Goal: Book appointment/travel/reservation

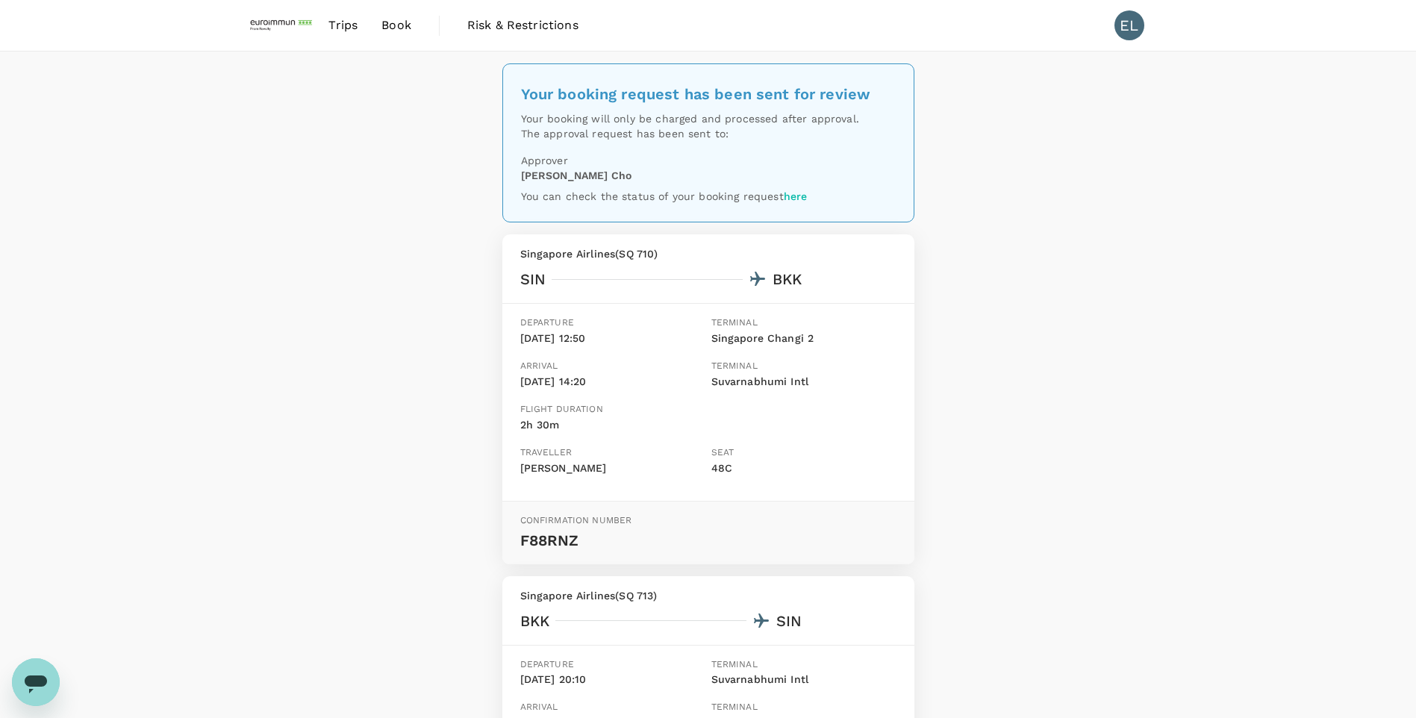
click at [393, 26] on span "Book" at bounding box center [396, 25] width 30 height 18
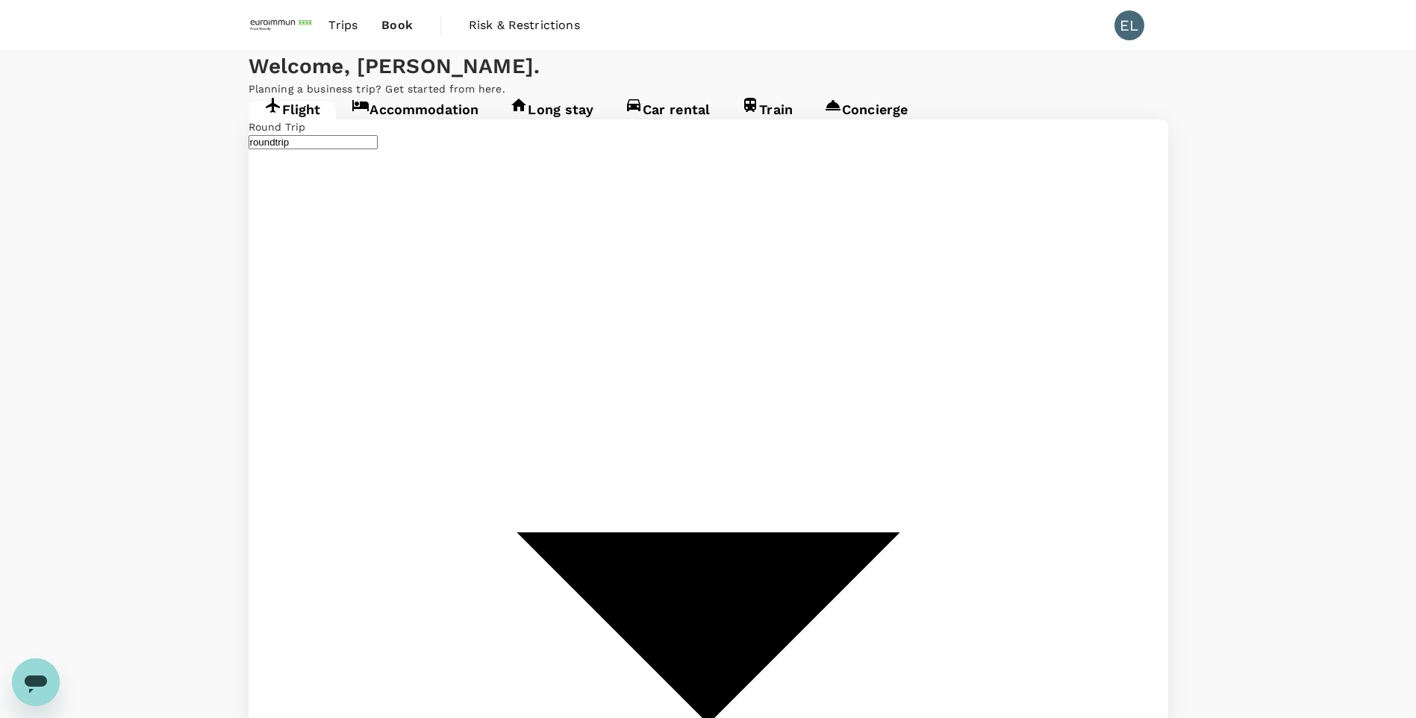
type input "undefined, undefined (any)"
type input "Singapore Changi (SIN)"
type input "Suvarnabhumi Intl (BKK)"
click at [440, 128] on link "Accommodation" at bounding box center [415, 114] width 158 height 27
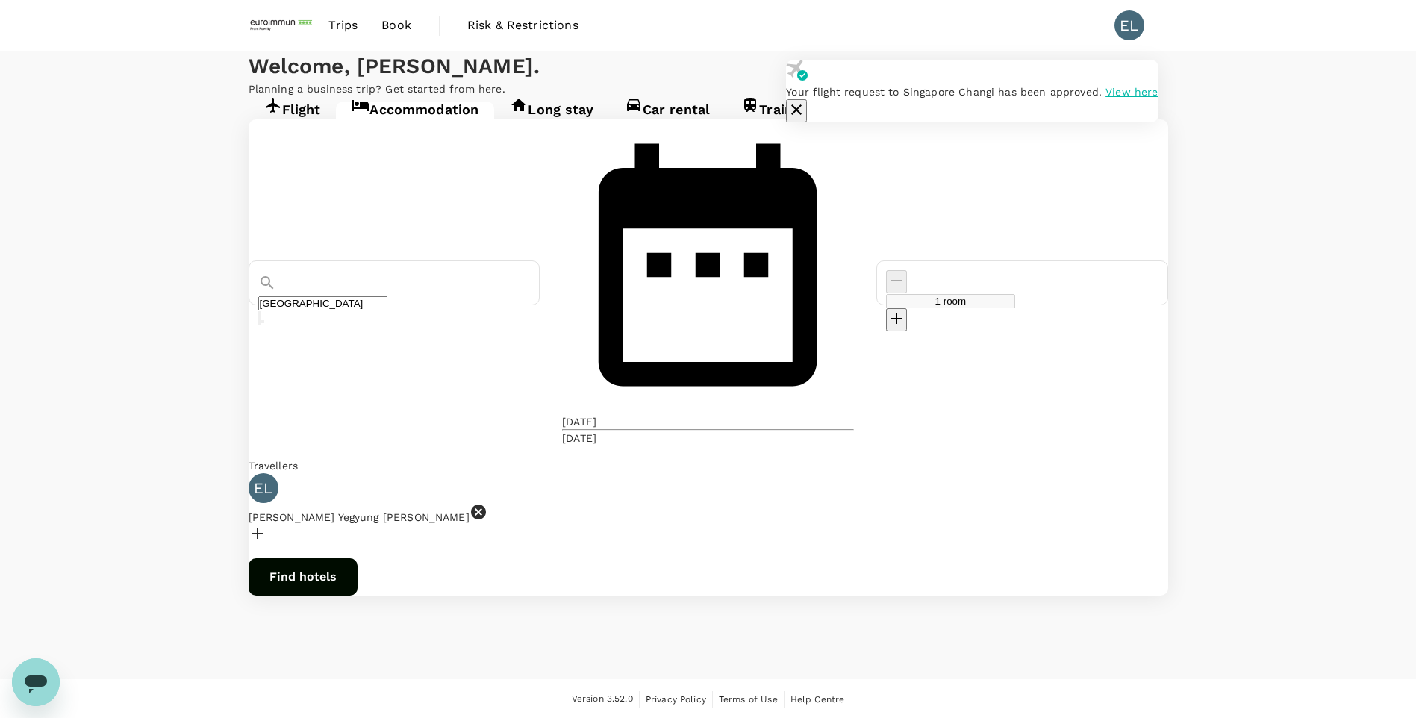
click at [805, 101] on icon "button" at bounding box center [796, 110] width 18 height 18
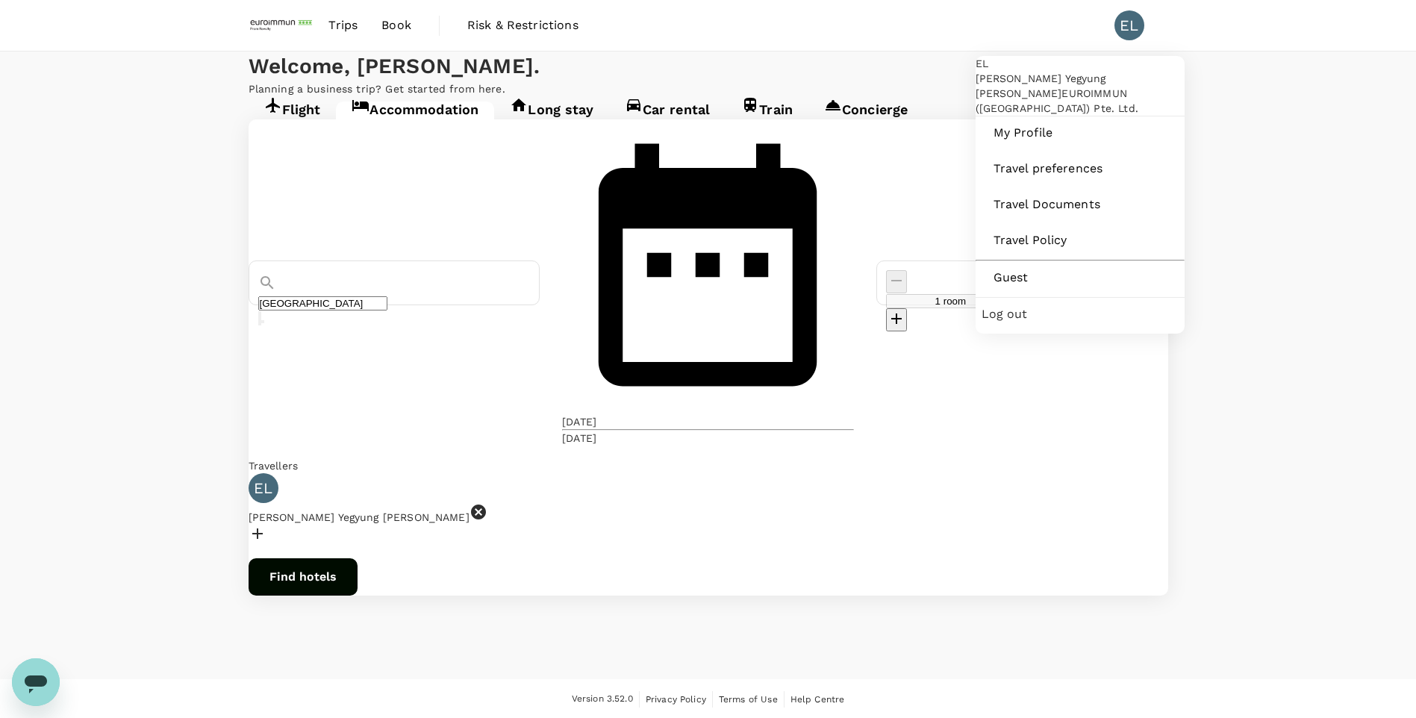
click at [1001, 22] on div "EL" at bounding box center [1129, 25] width 30 height 30
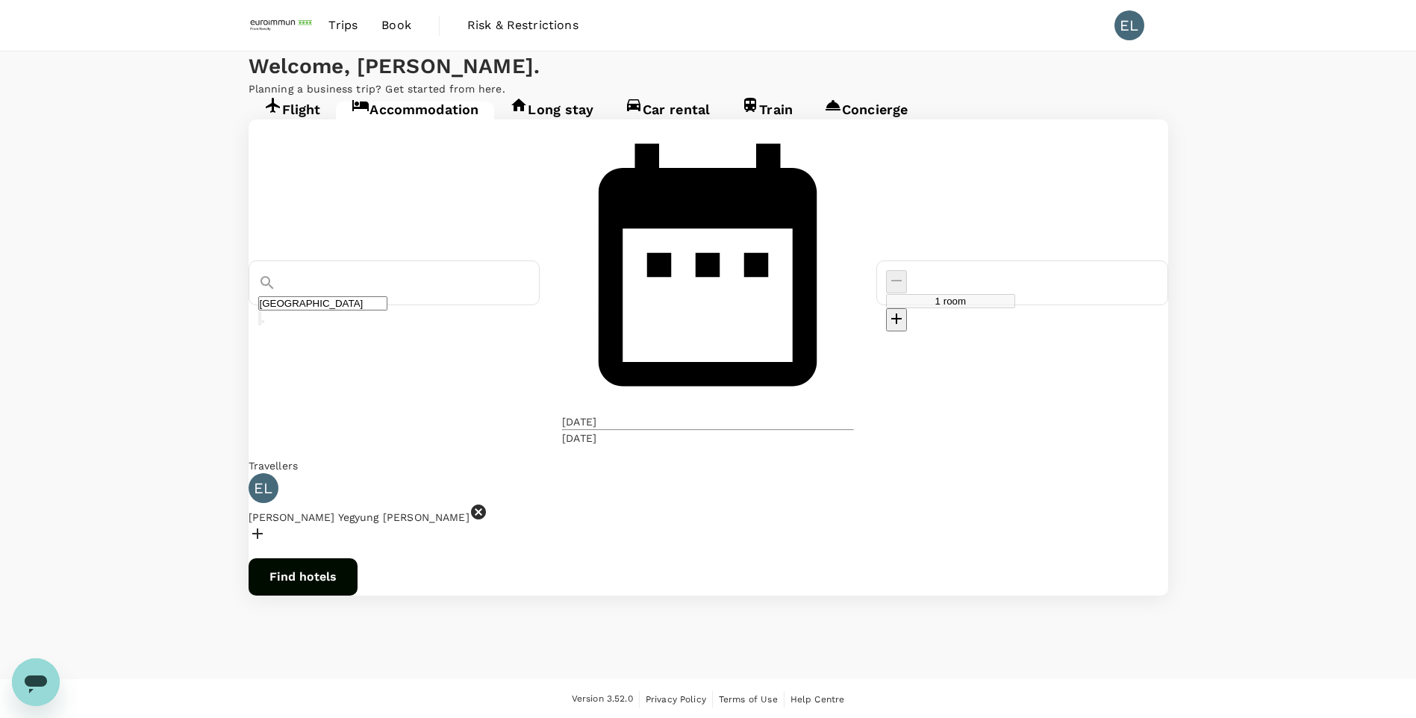
click at [1001, 22] on div "EL" at bounding box center [1129, 25] width 30 height 30
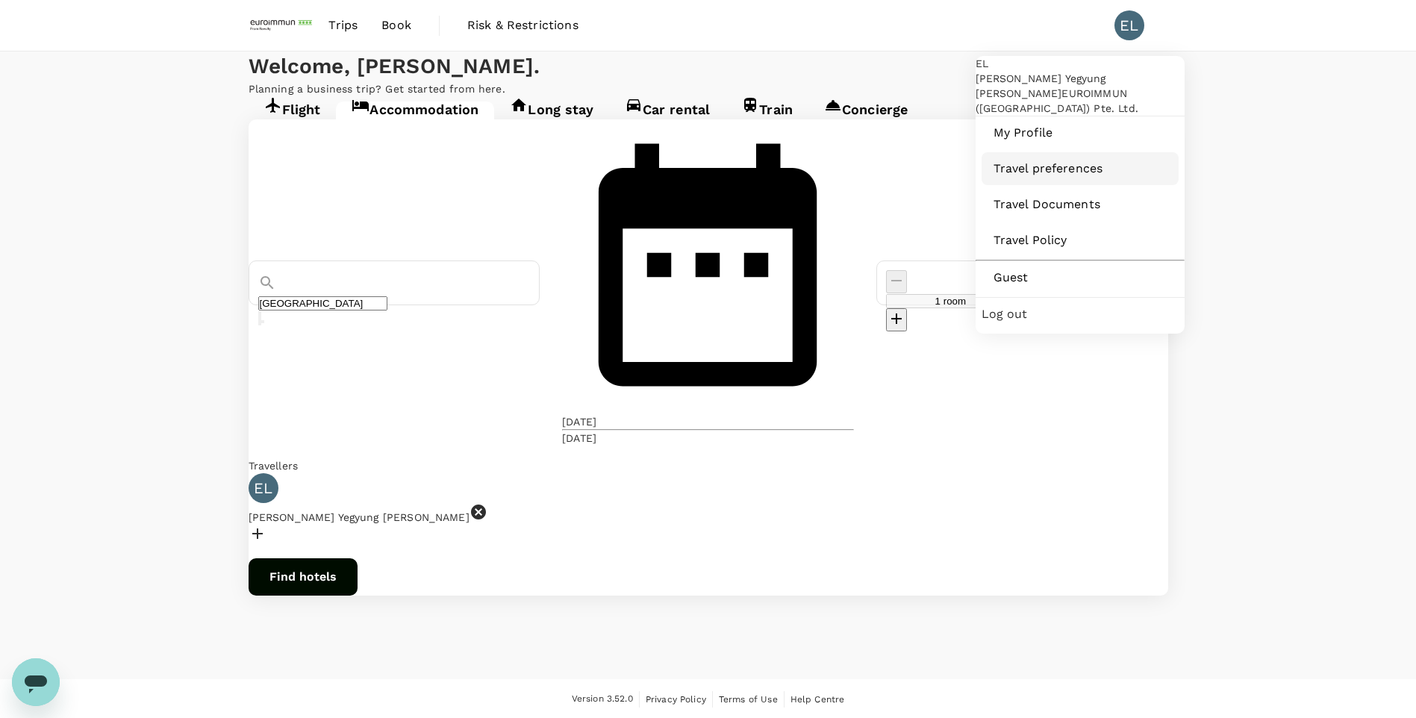
click at [1001, 178] on span "Travel preferences" at bounding box center [1079, 169] width 173 height 18
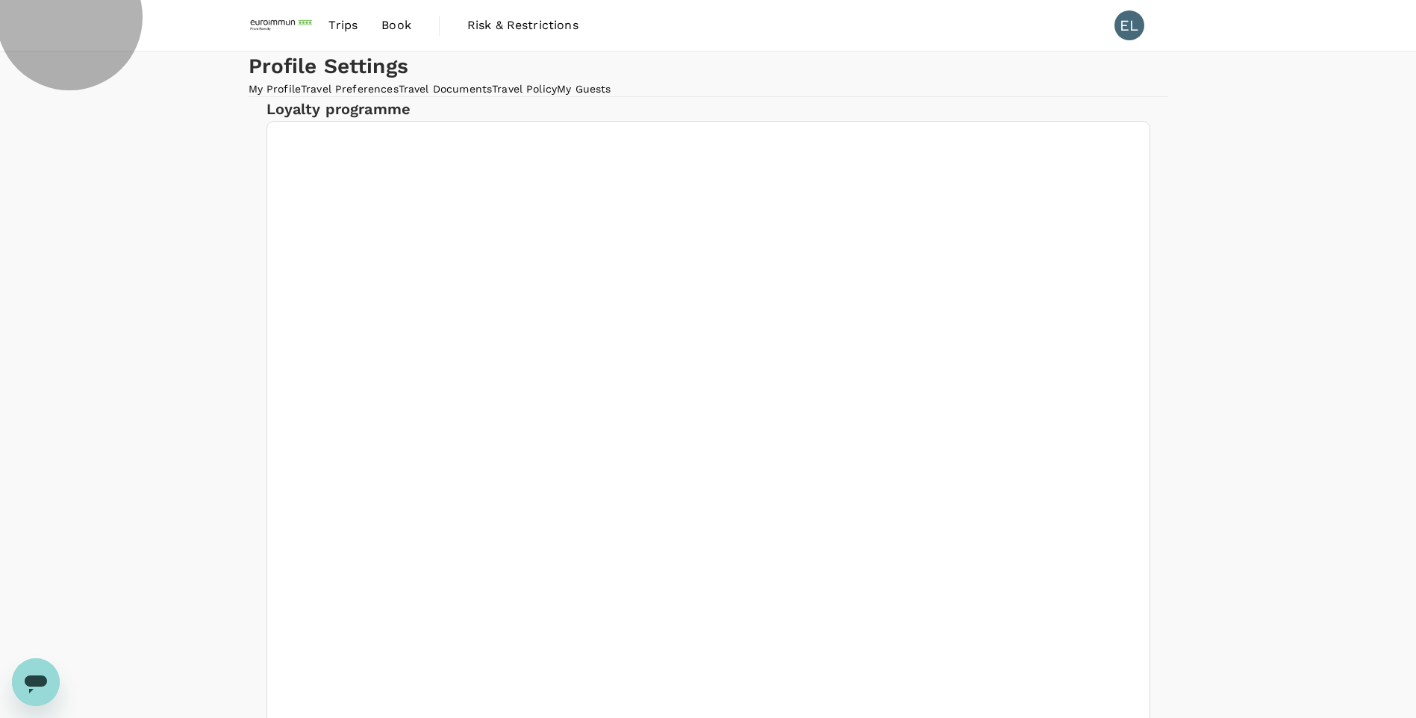
click at [492, 95] on link "Travel Documents" at bounding box center [444, 89] width 93 height 12
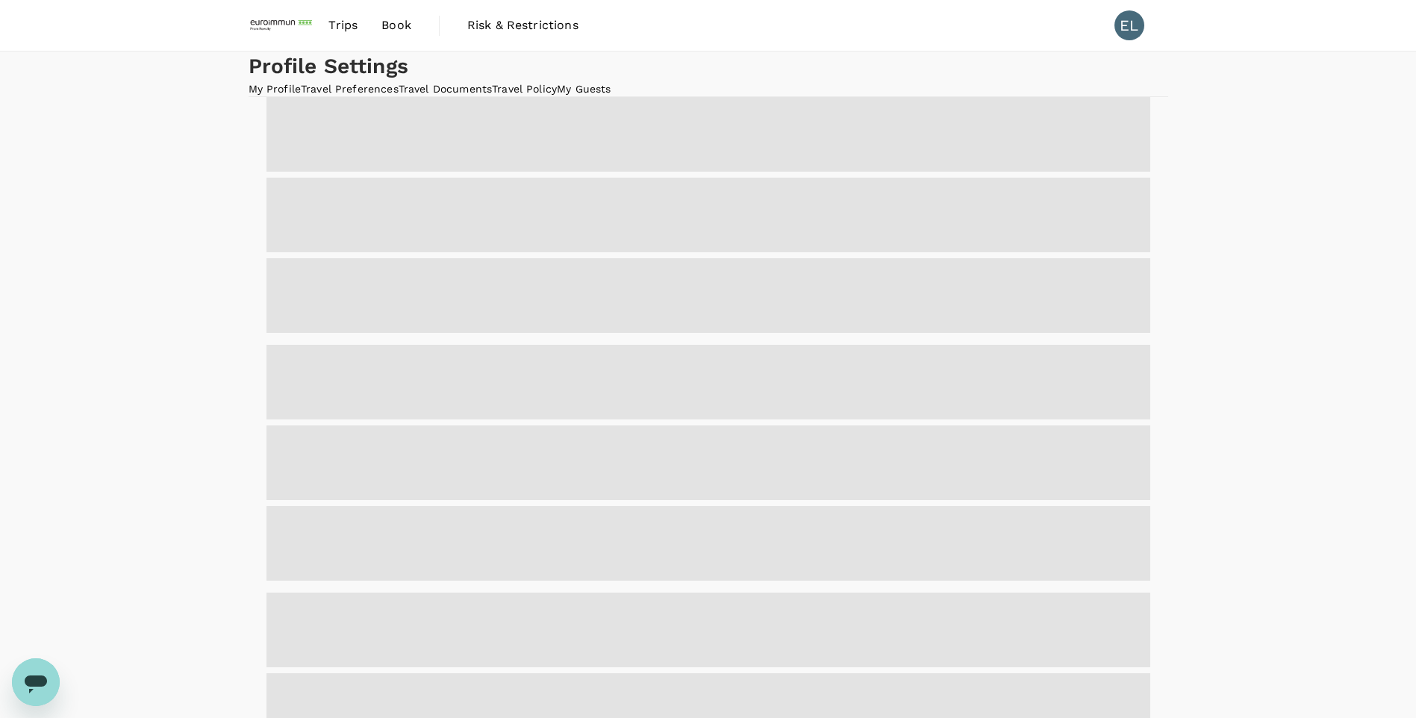
click at [278, 95] on link "My Profile" at bounding box center [274, 89] width 53 height 12
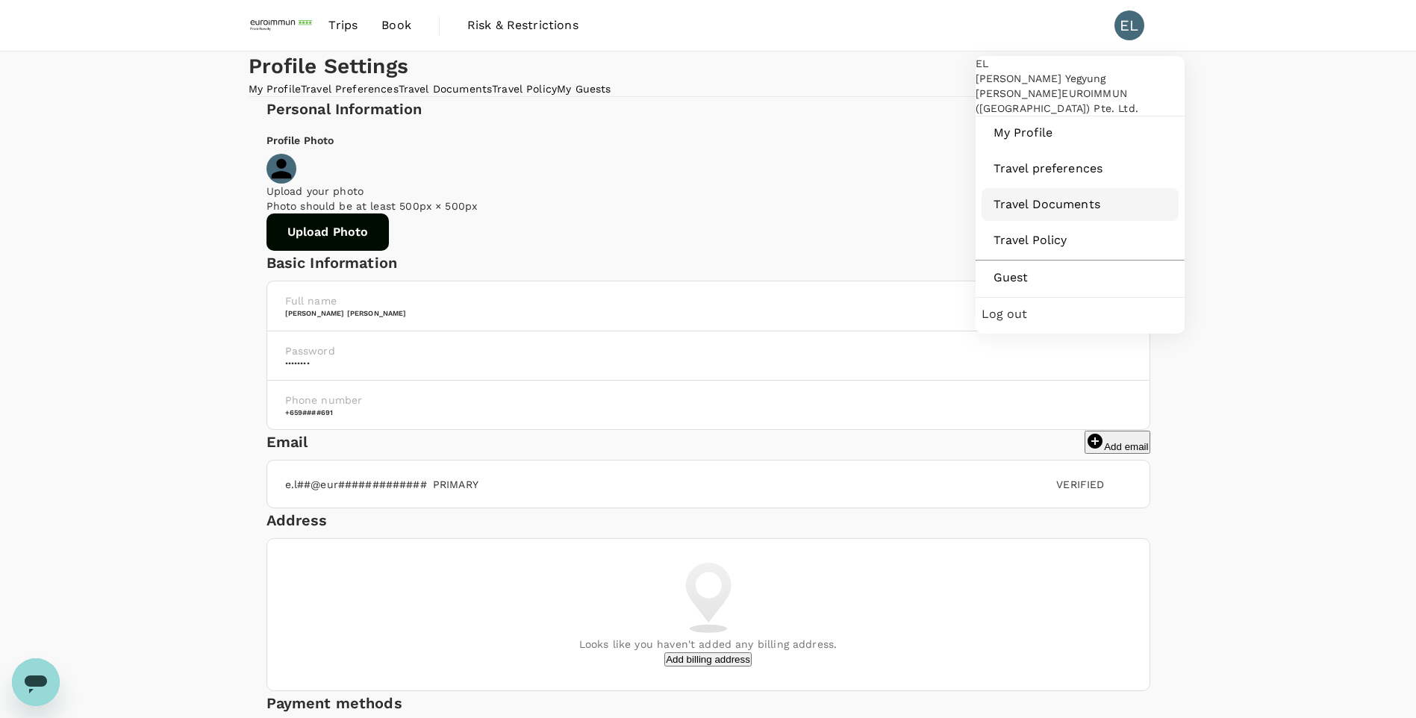
click at [1001, 213] on span "Travel Documents" at bounding box center [1079, 205] width 173 height 18
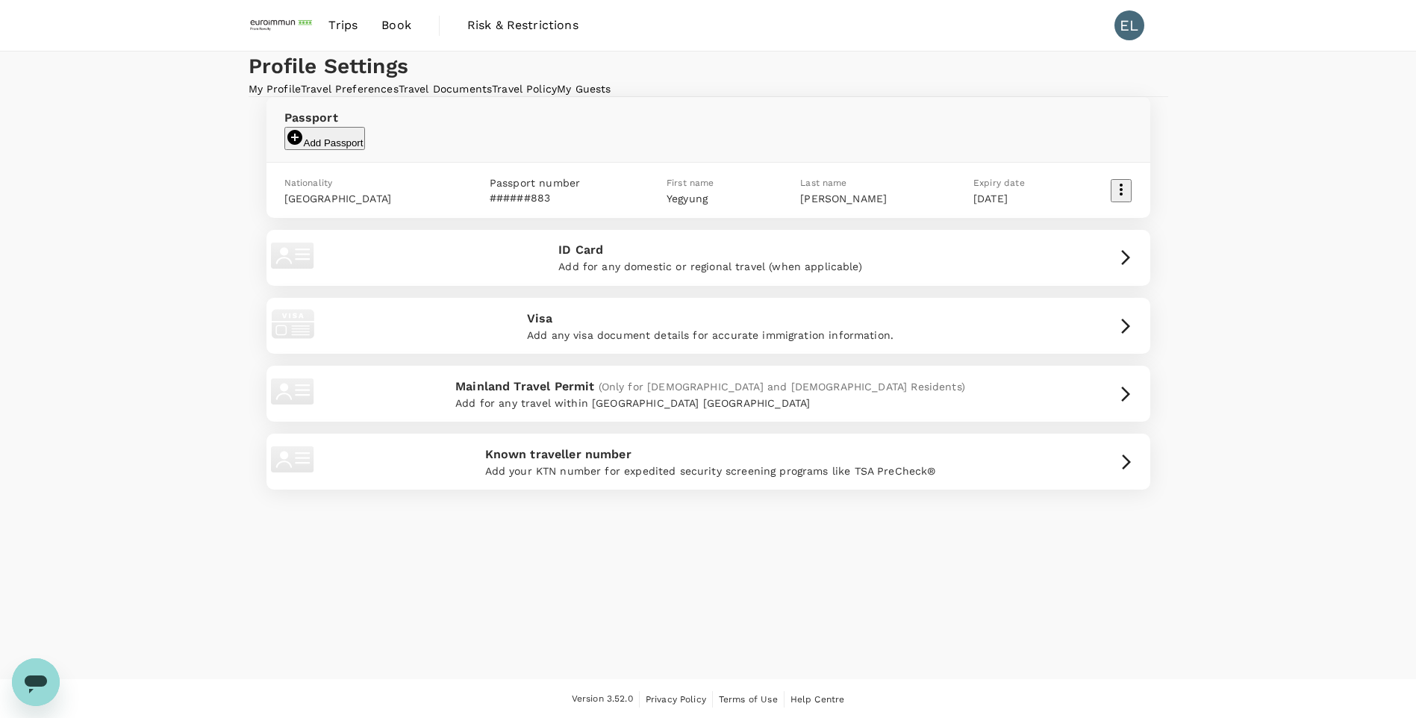
click at [316, 81] on h1 "Profile Settings" at bounding box center [707, 66] width 919 height 30
click at [326, 25] on link "Trips" at bounding box center [342, 25] width 53 height 51
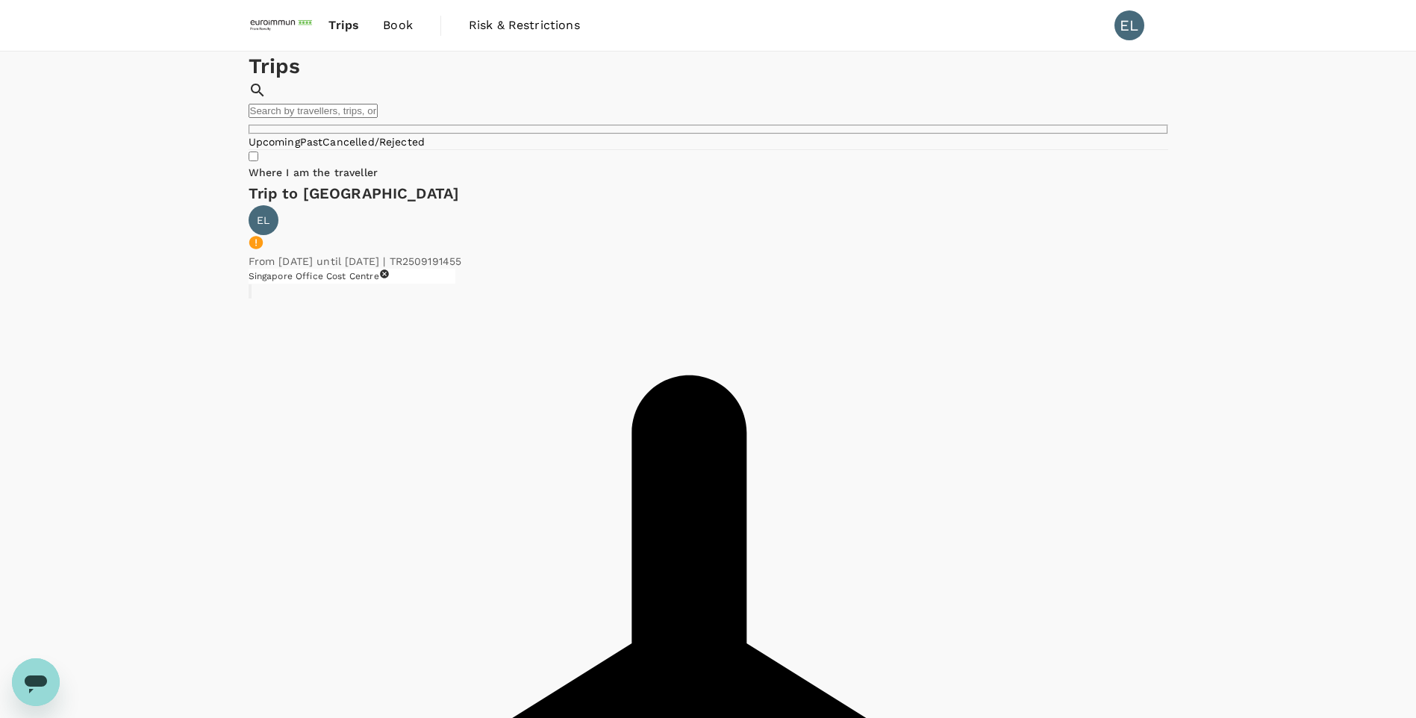
click at [398, 21] on span "Book" at bounding box center [398, 25] width 30 height 18
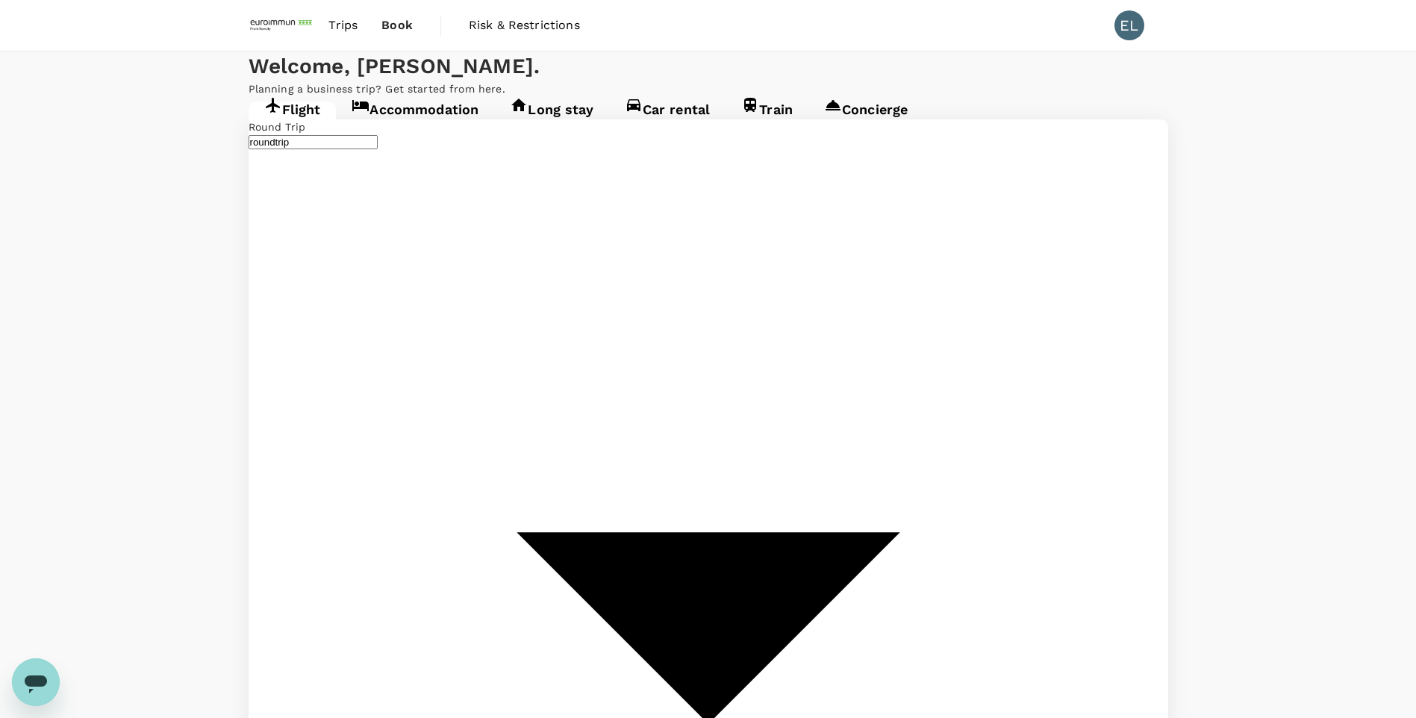
type input "Singapore Changi (SIN)"
type input "Suvarnabhumi Intl (BKK)"
type input "Singapore Changi (SIN)"
type input "Suvarnabhumi Intl (BKK)"
click at [422, 128] on link "Accommodation" at bounding box center [415, 114] width 158 height 27
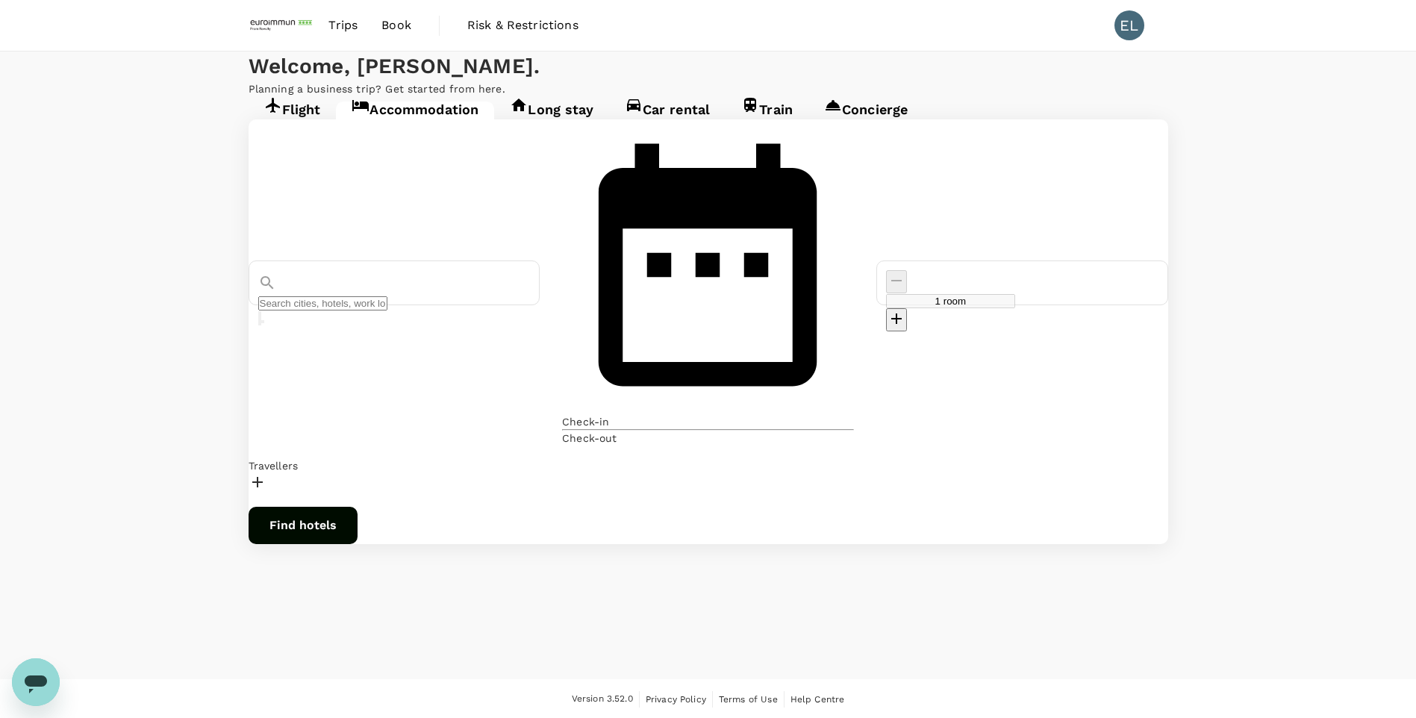
type input "[GEOGRAPHIC_DATA]"
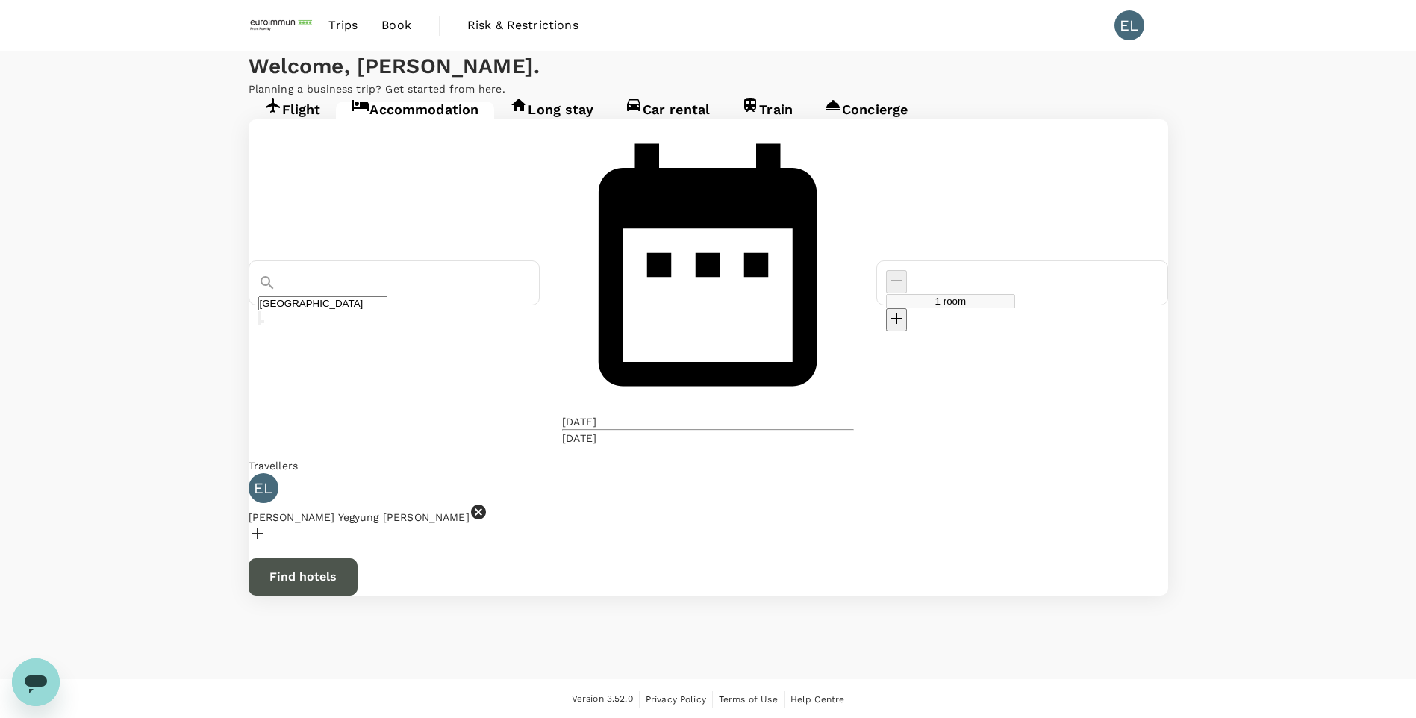
click at [357, 484] on button "Find hotels" at bounding box center [302, 576] width 109 height 37
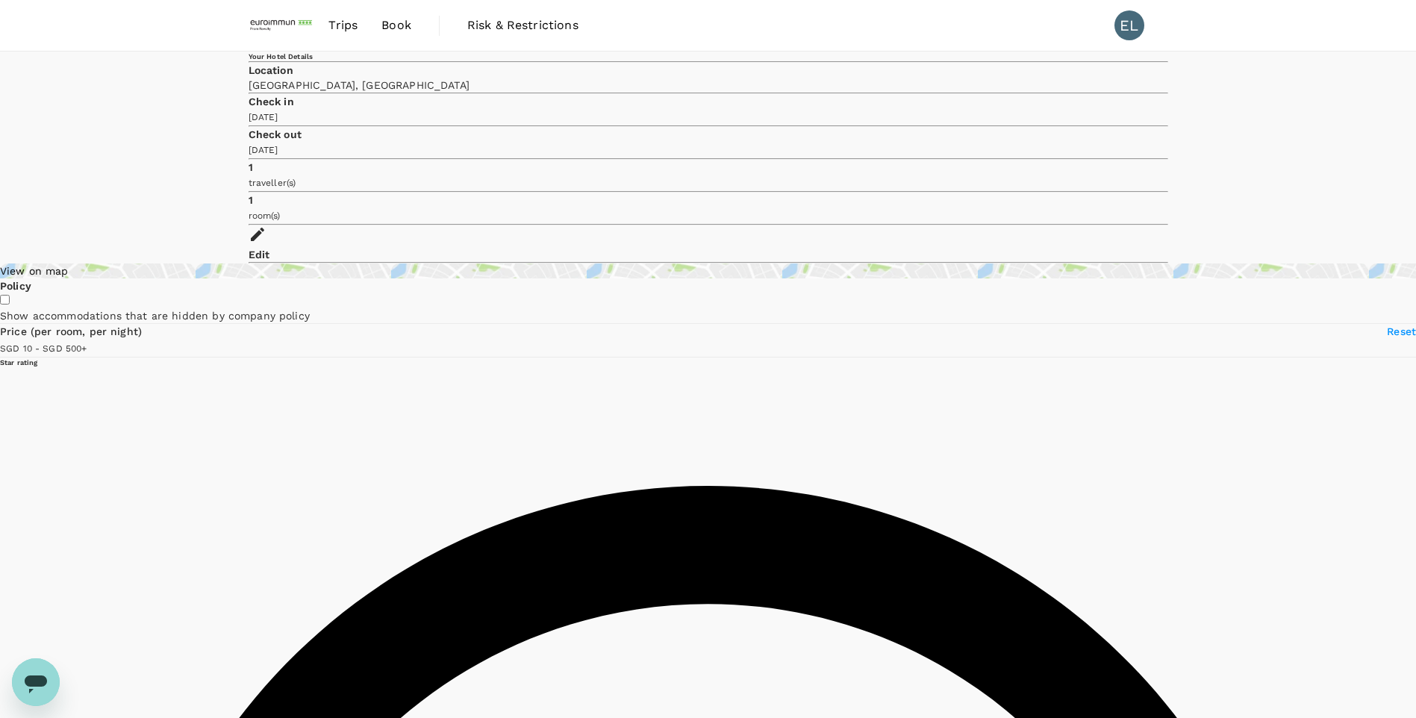
type input "499.26"
type input "7.26"
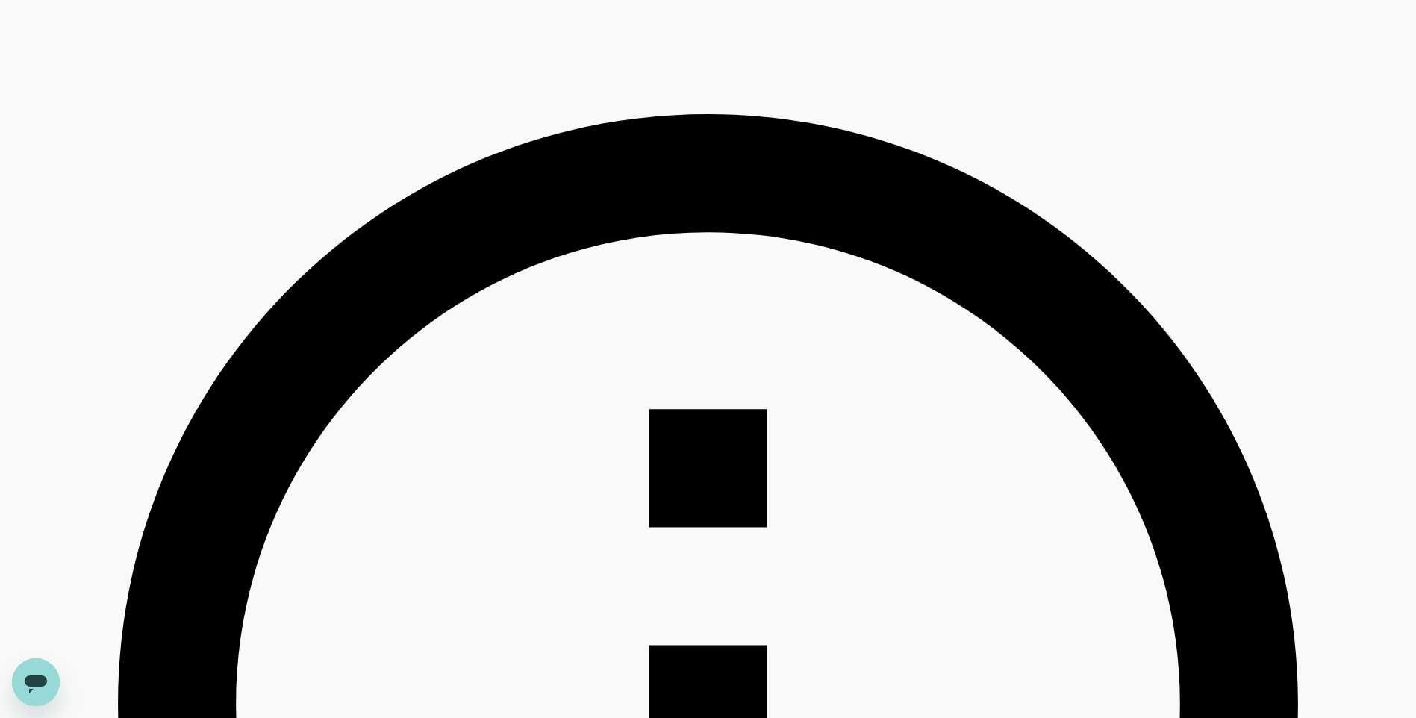
scroll to position [373, 0]
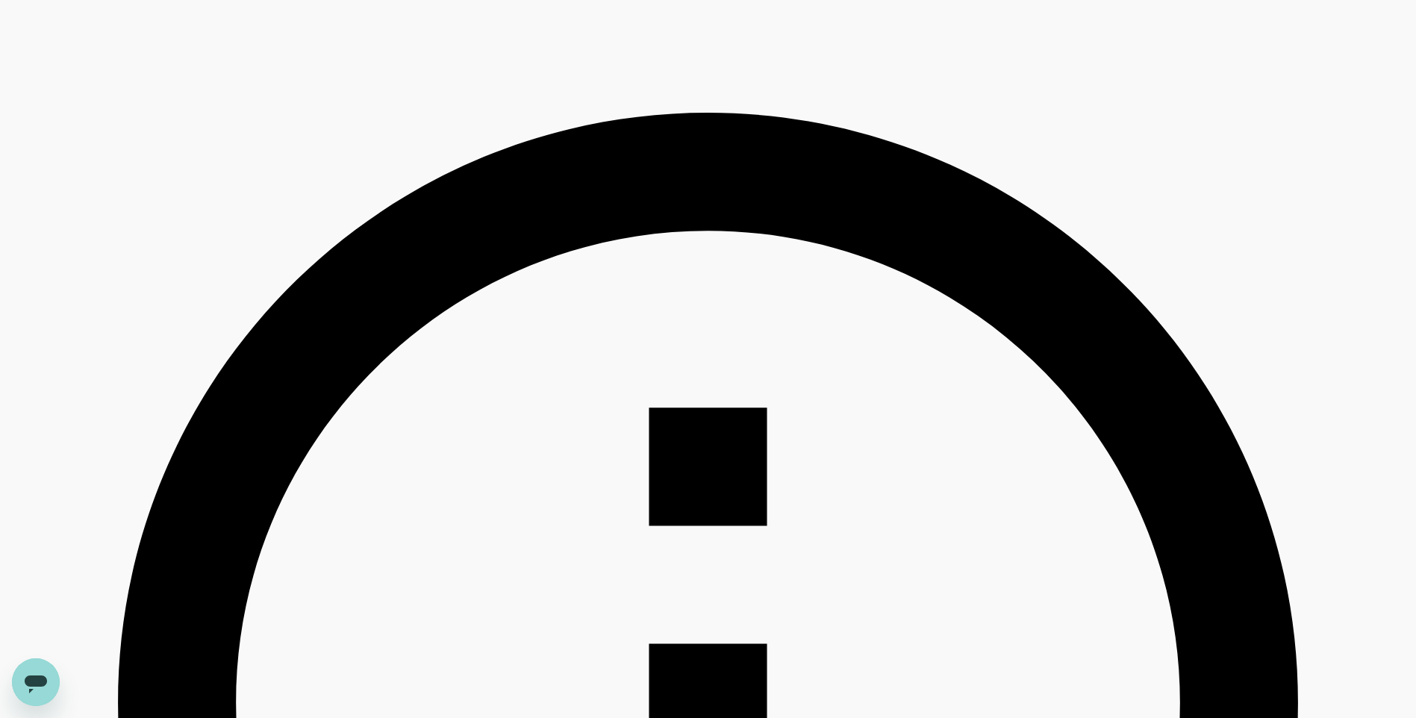
type input "499.26"
